Goal: Transaction & Acquisition: Obtain resource

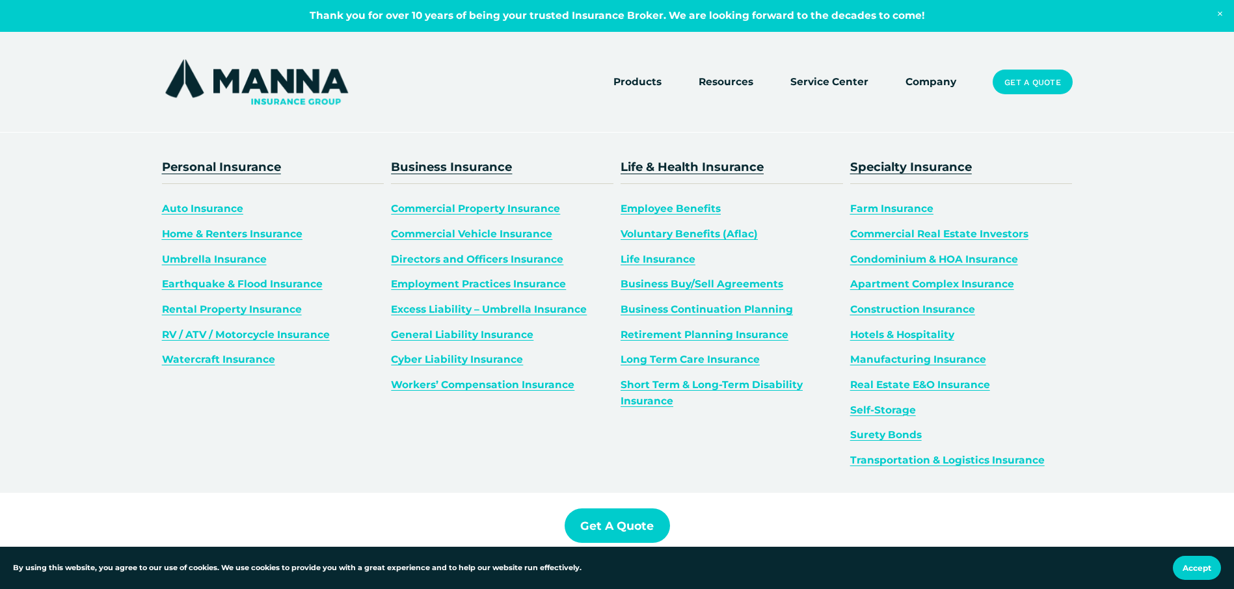
click at [667, 259] on link "Life Insurance" at bounding box center [658, 259] width 75 height 12
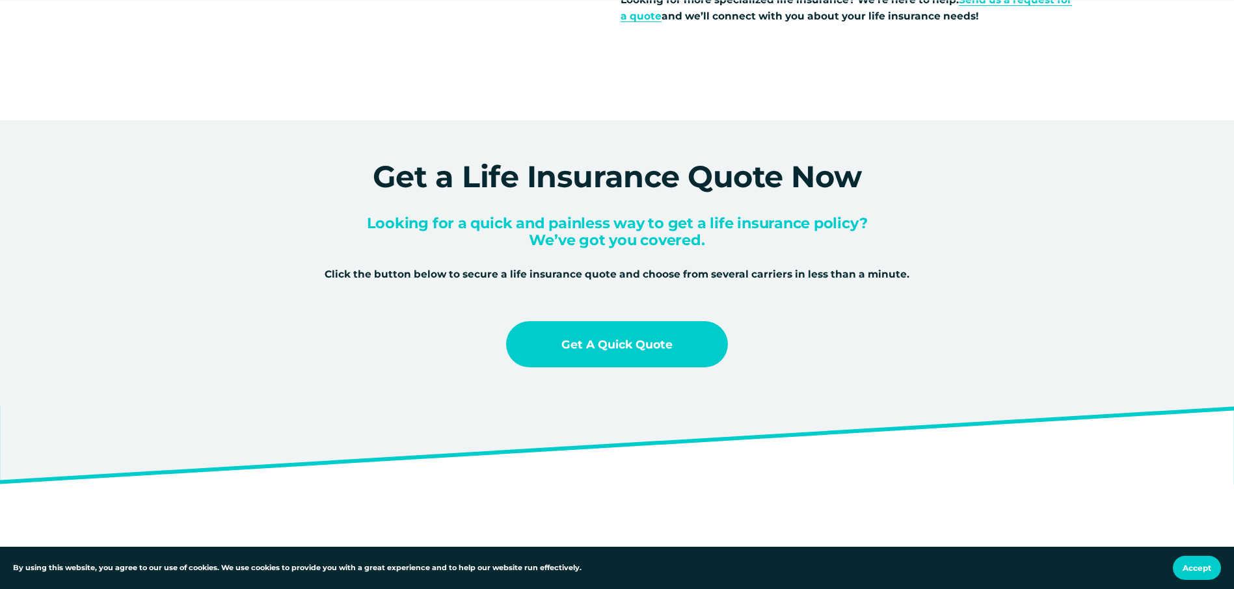
scroll to position [1301, 0]
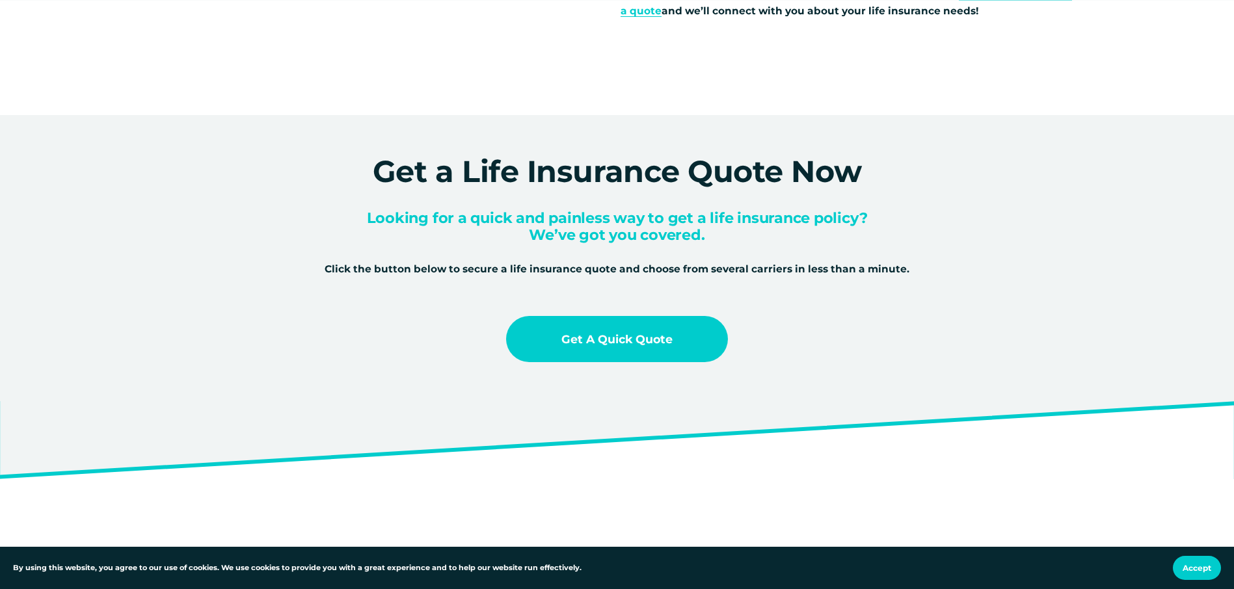
click at [644, 340] on link "Get a Quick Quote" at bounding box center [617, 339] width 222 height 46
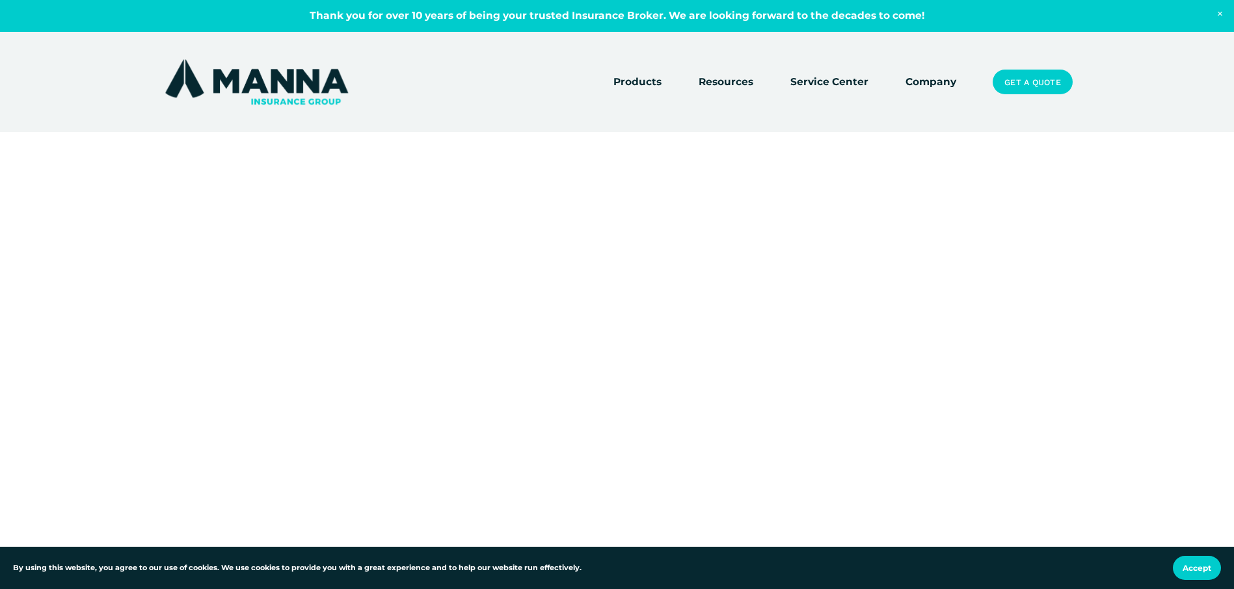
click at [362, 328] on div at bounding box center [617, 451] width 1234 height 474
click at [864, 390] on div at bounding box center [617, 451] width 1234 height 474
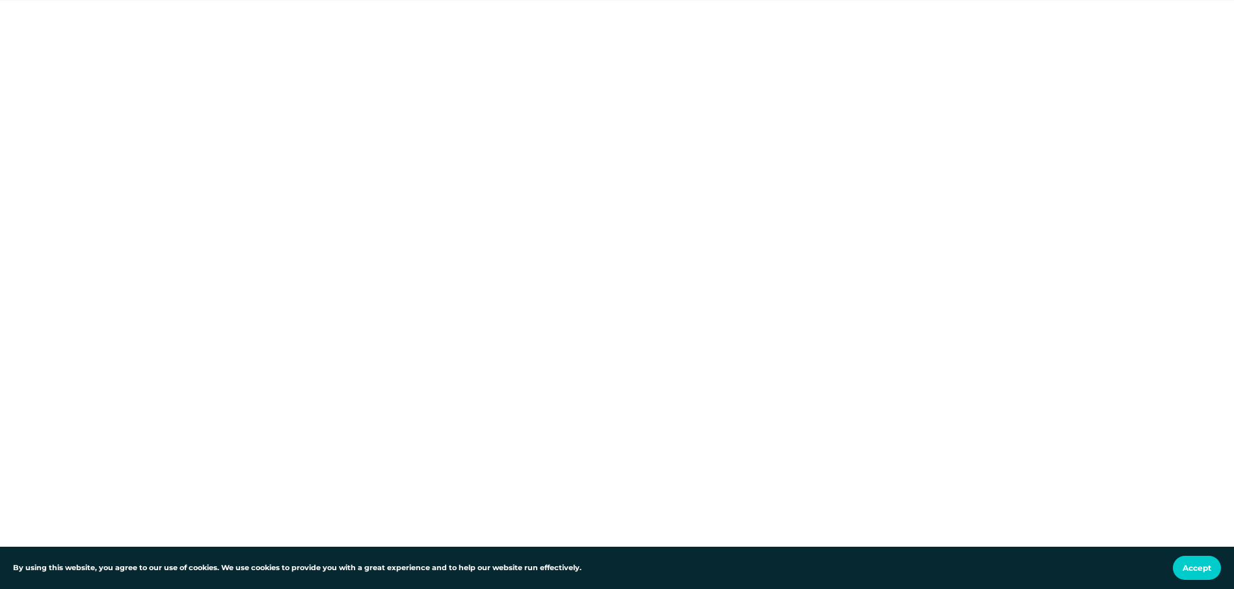
scroll to position [130, 0]
click at [350, 279] on div at bounding box center [617, 316] width 1234 height 474
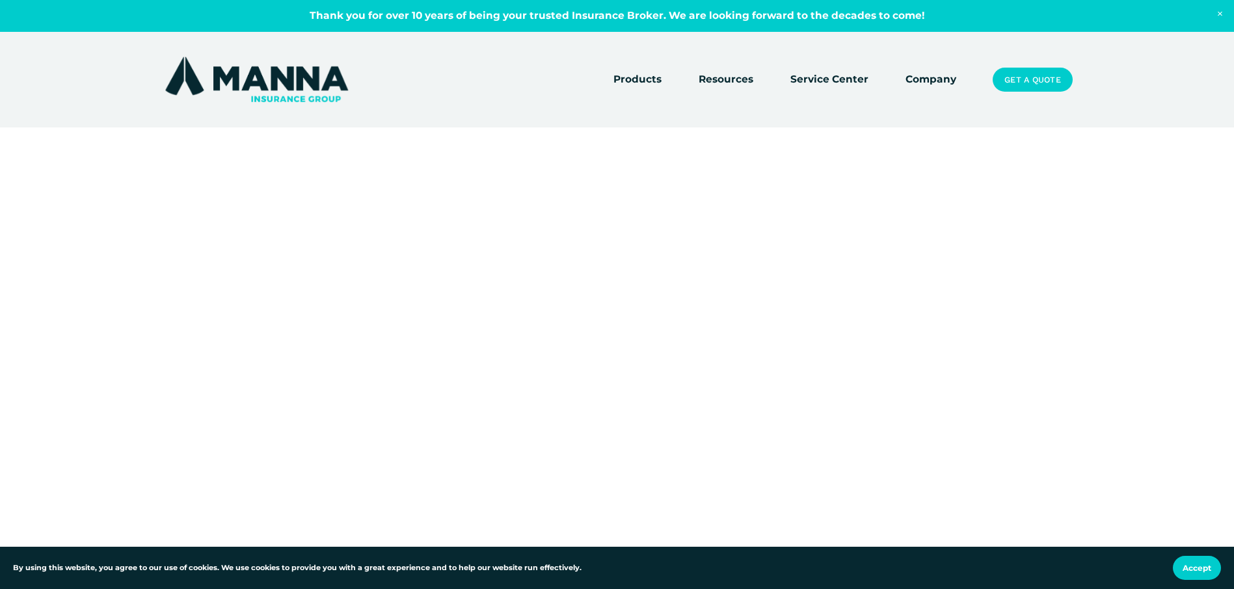
scroll to position [0, 0]
